Goal: Go to known website: Go to known website

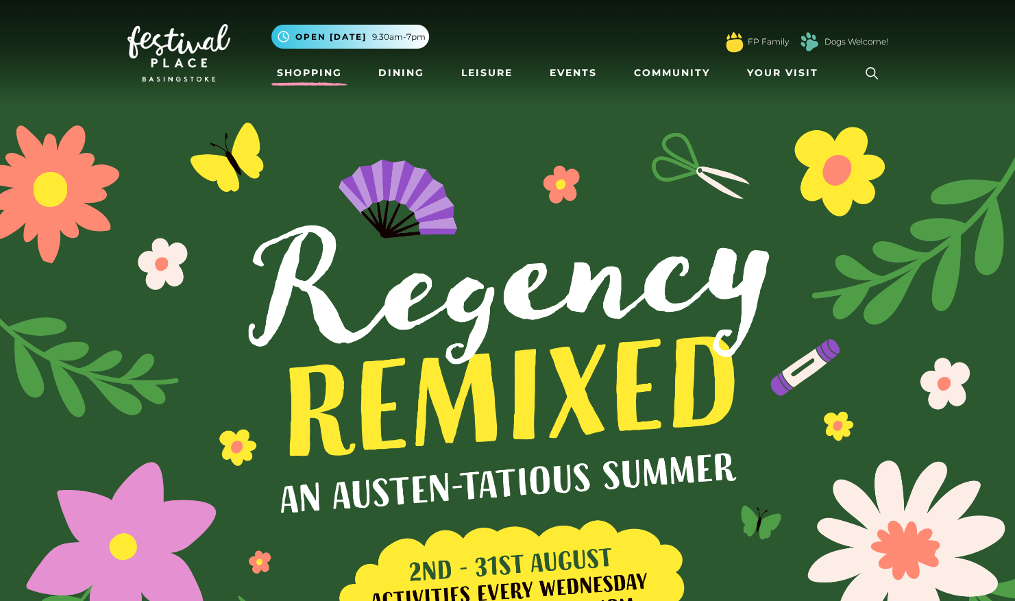
click at [312, 74] on link "Shopping" at bounding box center [309, 72] width 76 height 25
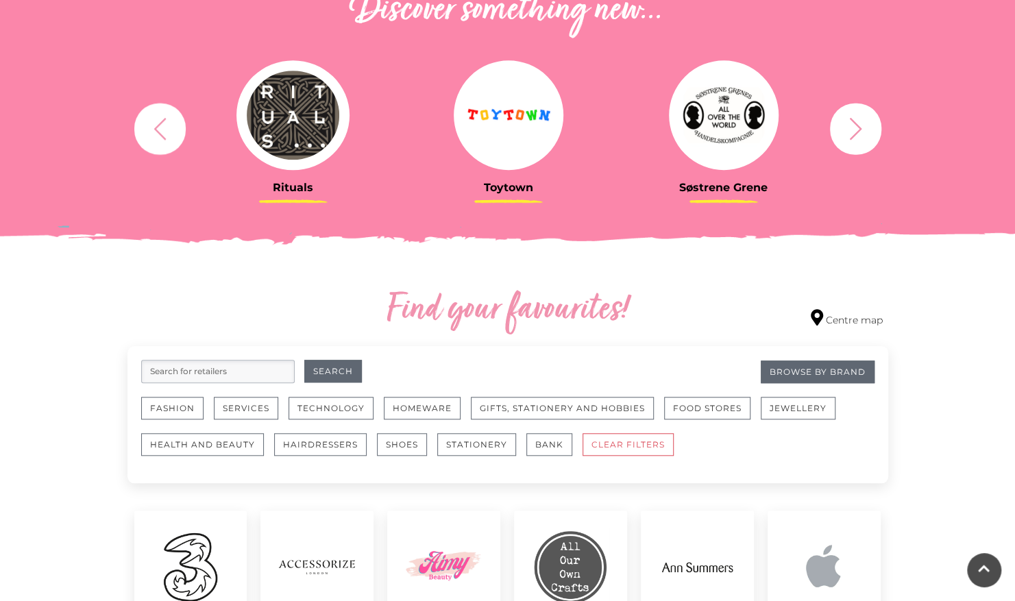
scroll to position [519, 0]
click at [773, 410] on button "Jewellery" at bounding box center [798, 407] width 75 height 23
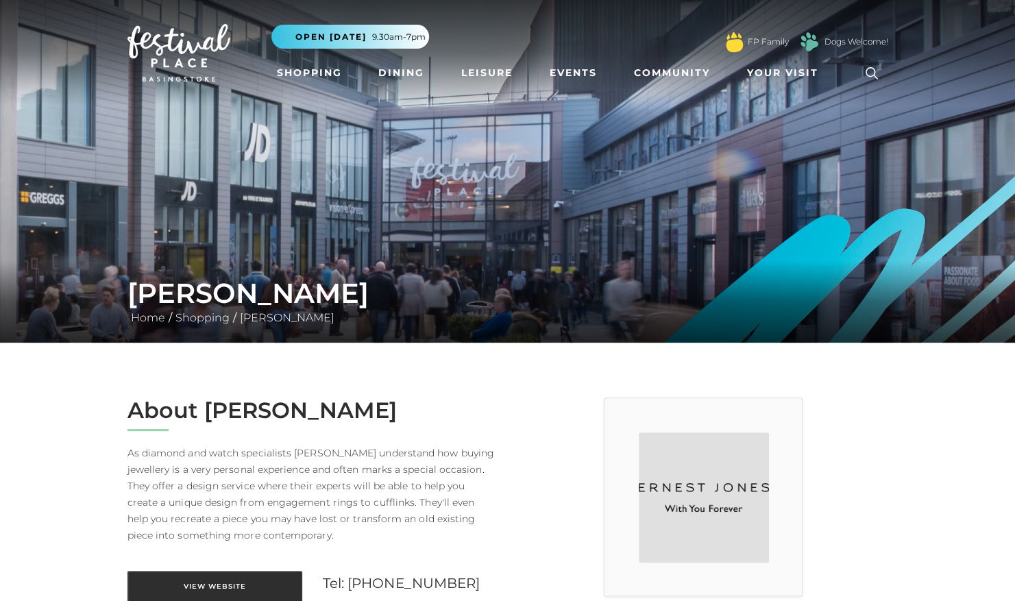
click at [223, 585] on link "View Website" at bounding box center [214, 586] width 175 height 31
